Goal: Transaction & Acquisition: Purchase product/service

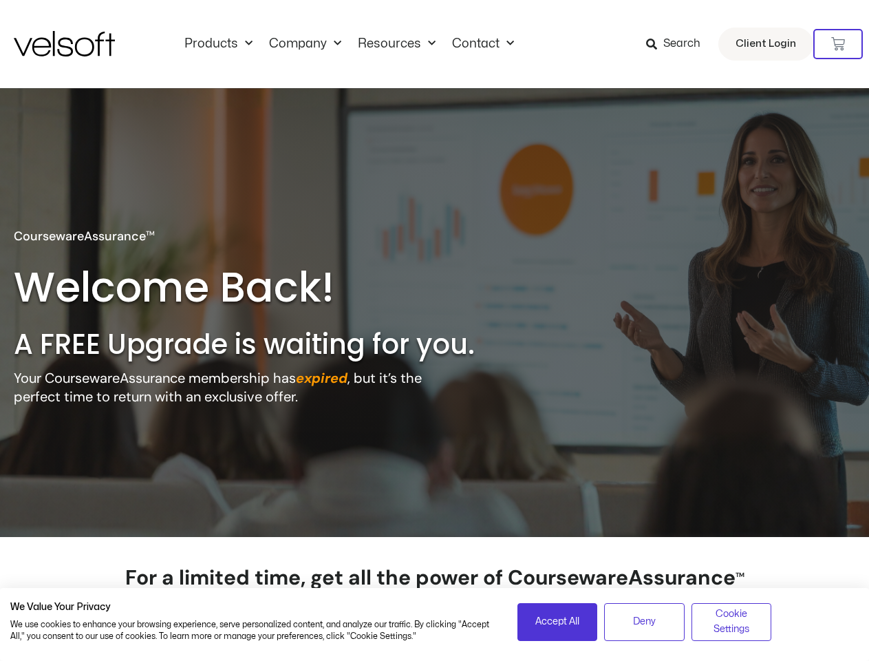
click at [434, 330] on h2 "A FREE Upgrade is waiting for you." at bounding box center [273, 344] width 519 height 36
click at [838, 44] on icon at bounding box center [838, 44] width 14 height 14
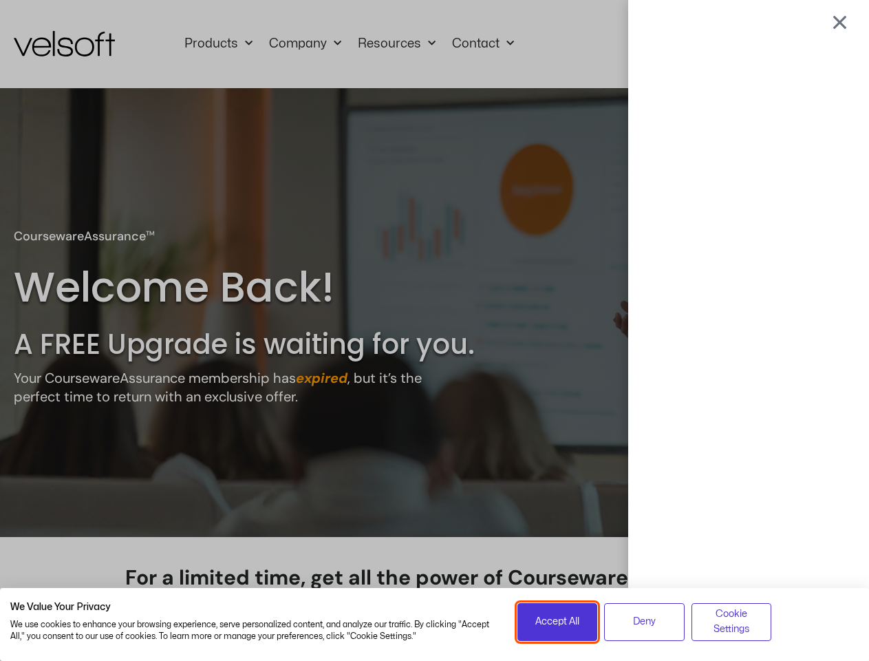
click at [557, 622] on span "Accept All" at bounding box center [557, 621] width 44 height 15
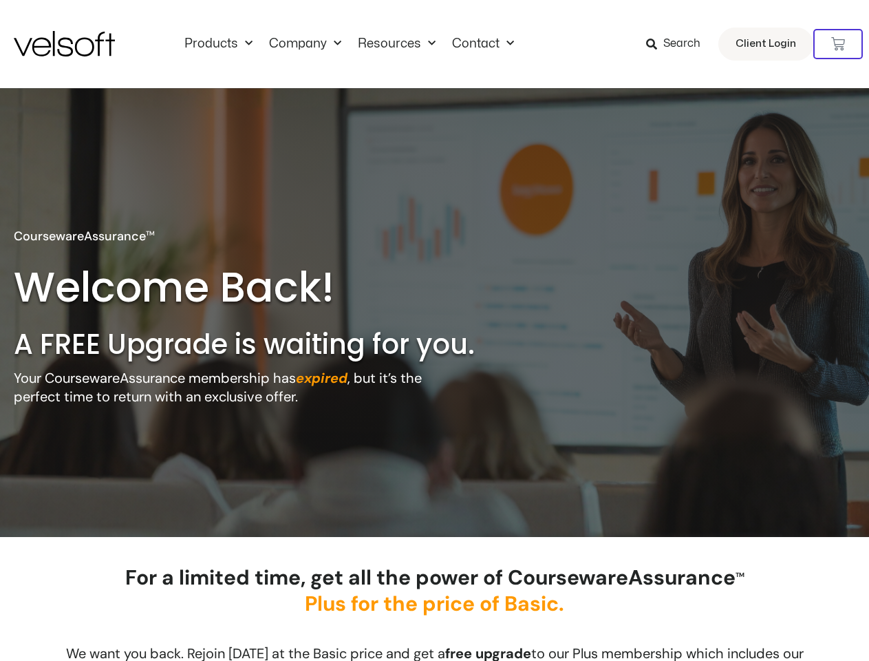
click at [435, 330] on div at bounding box center [435, 330] width 0 height 0
